Goal: Task Accomplishment & Management: Complete application form

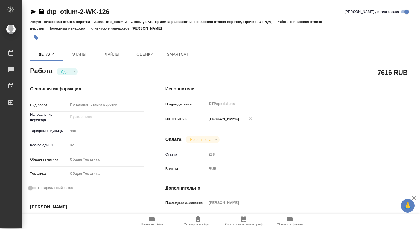
type textarea "x"
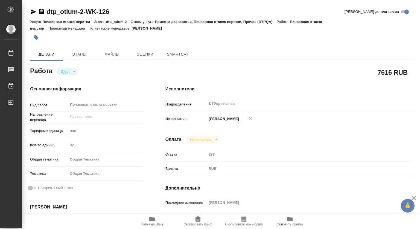
type textarea "x"
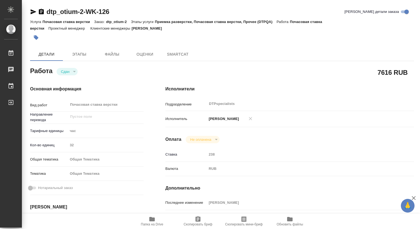
type textarea "x"
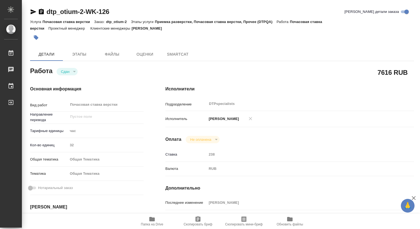
type textarea "x"
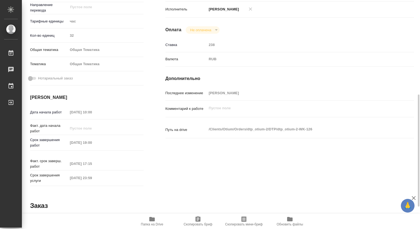
scroll to position [137, 0]
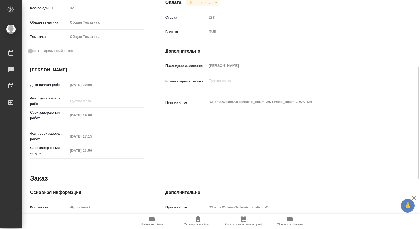
type textarea "x"
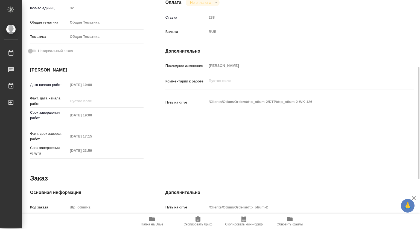
type textarea "x"
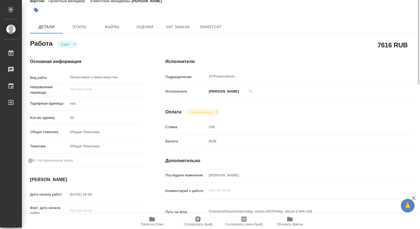
scroll to position [0, 0]
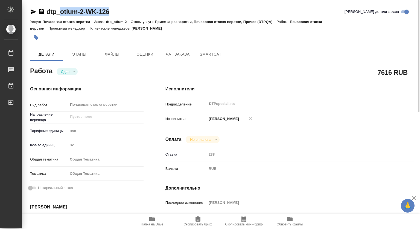
drag, startPoint x: 120, startPoint y: 11, endPoint x: 61, endPoint y: 11, distance: 58.8
click at [61, 11] on div "dtp_otium-2-WK-126 Кратко детали заказа" at bounding box center [222, 11] width 384 height 9
click at [33, 12] on icon "button" at bounding box center [34, 11] width 6 height 5
copy link "otium-2-WK-126"
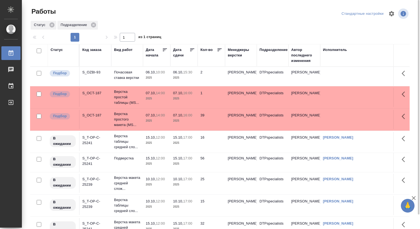
click at [149, 74] on p "06.10," at bounding box center [151, 72] width 10 height 4
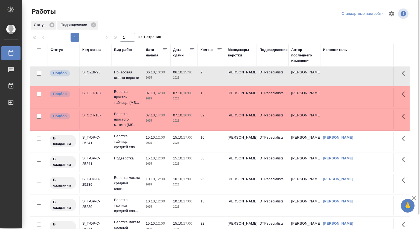
click at [149, 74] on p "06.10," at bounding box center [151, 72] width 10 height 4
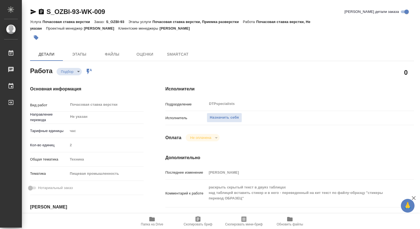
type textarea "x"
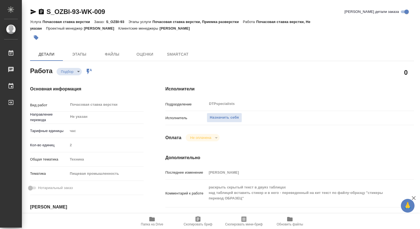
type textarea "x"
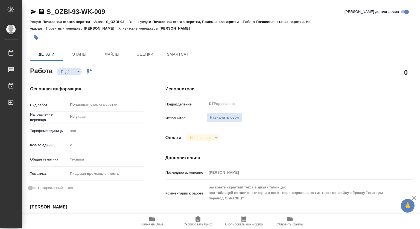
type textarea "x"
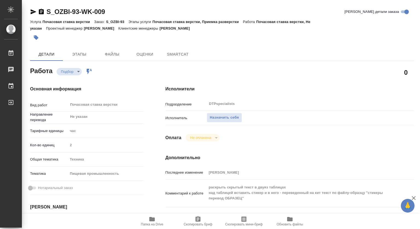
type textarea "x"
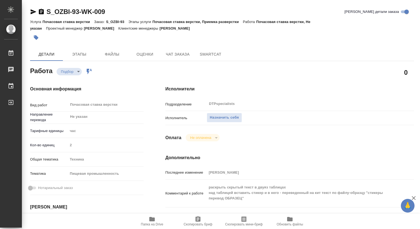
type textarea "x"
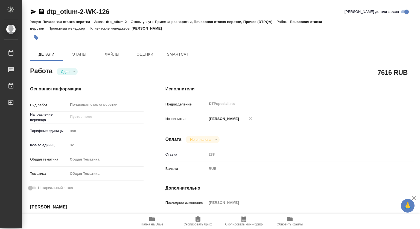
click at [33, 11] on icon "button" at bounding box center [34, 11] width 6 height 5
type textarea "x"
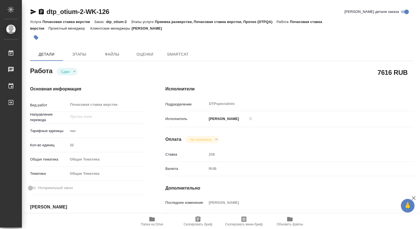
type textarea "x"
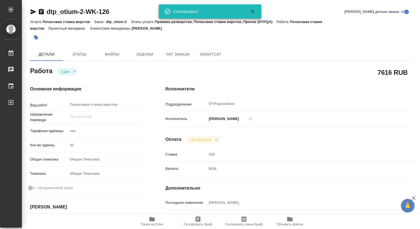
type textarea "x"
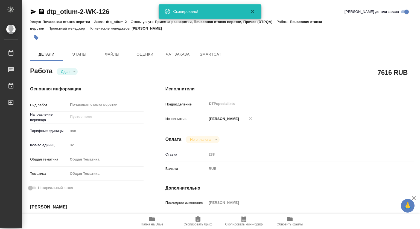
type textarea "x"
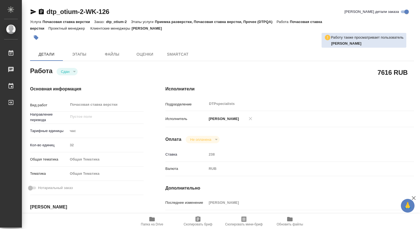
type textarea "x"
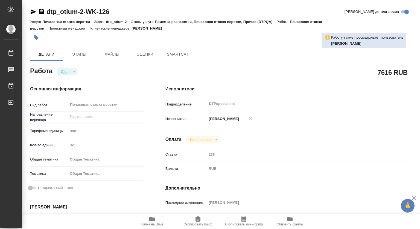
type textarea "x"
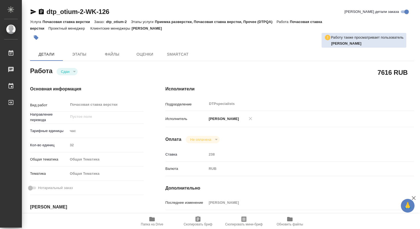
type textarea "x"
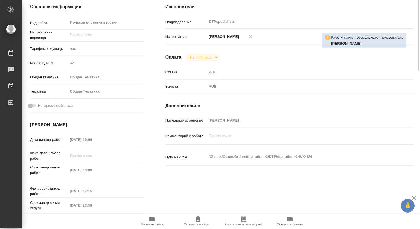
scroll to position [109, 0]
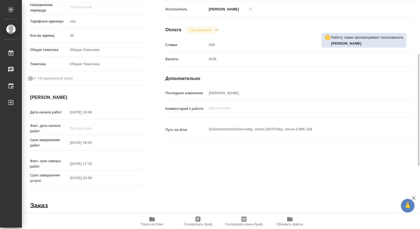
type textarea "x"
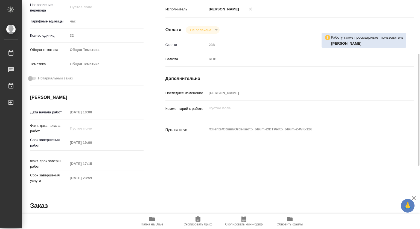
type textarea "x"
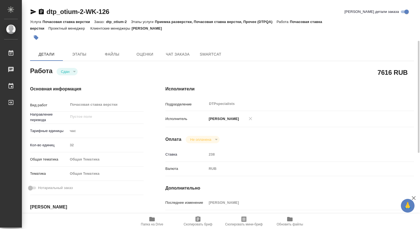
scroll to position [27, 0]
